Goal: Find contact information: Find contact information

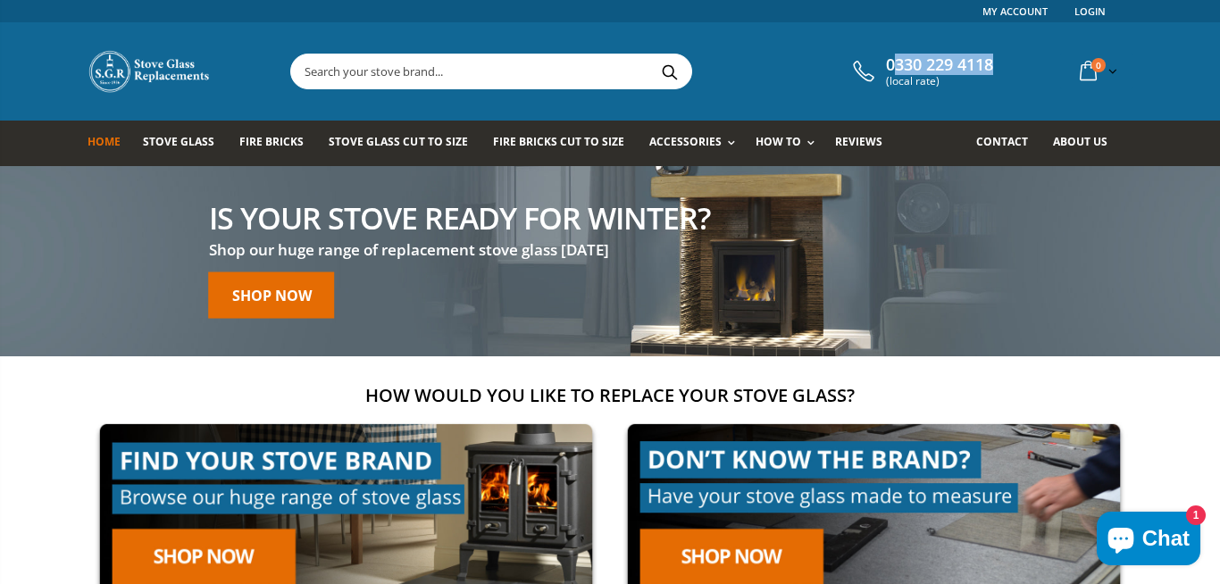
click at [881, 66] on div "0330 229 4118 (local rate) 0 item(s) 0 item(s) You have no items in your shoppi…" at bounding box center [610, 71] width 1072 height 98
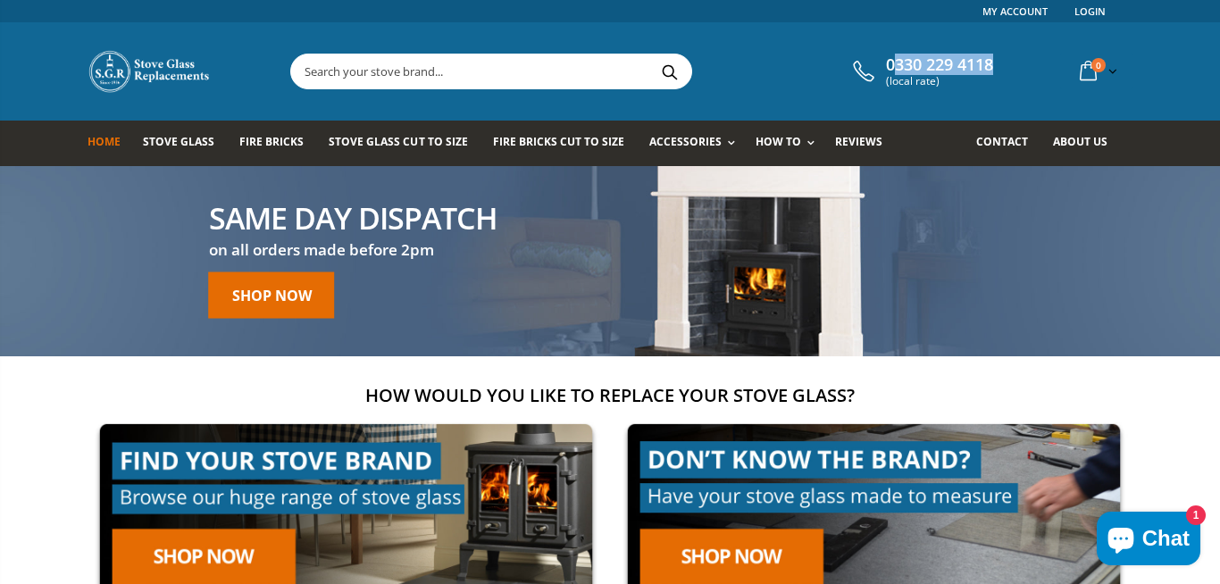
drag, startPoint x: 1006, startPoint y: 63, endPoint x: 897, endPoint y: 66, distance: 109.9
click at [897, 66] on div "0330 229 4118 (local rate) 0 item(s) 0 item(s) You have no items in your shoppi…" at bounding box center [990, 71] width 284 height 37
copy span "[PHONE_NUMBER]"
